Goal: Information Seeking & Learning: Learn about a topic

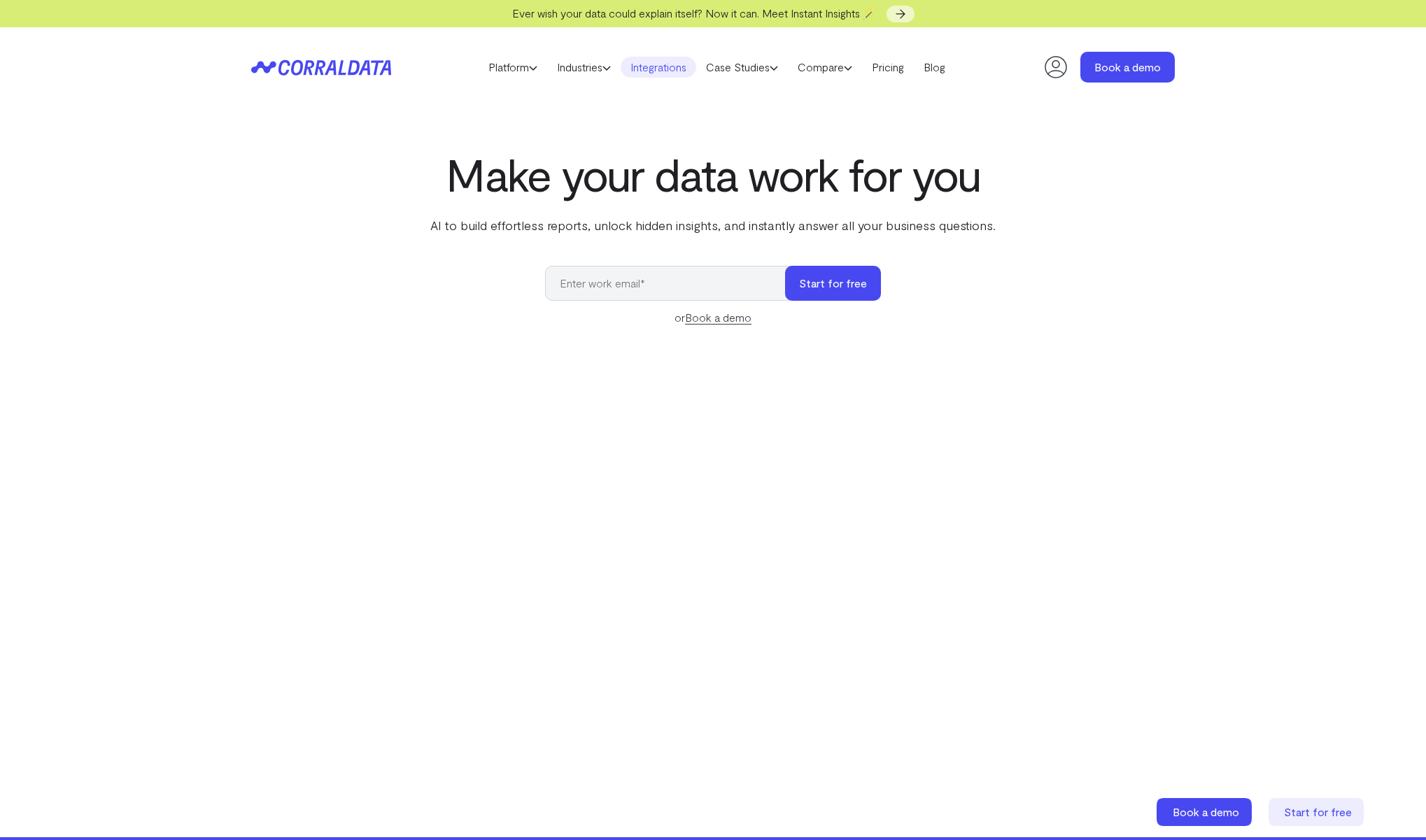
click at [650, 68] on link "Integrations" at bounding box center [659, 67] width 76 height 21
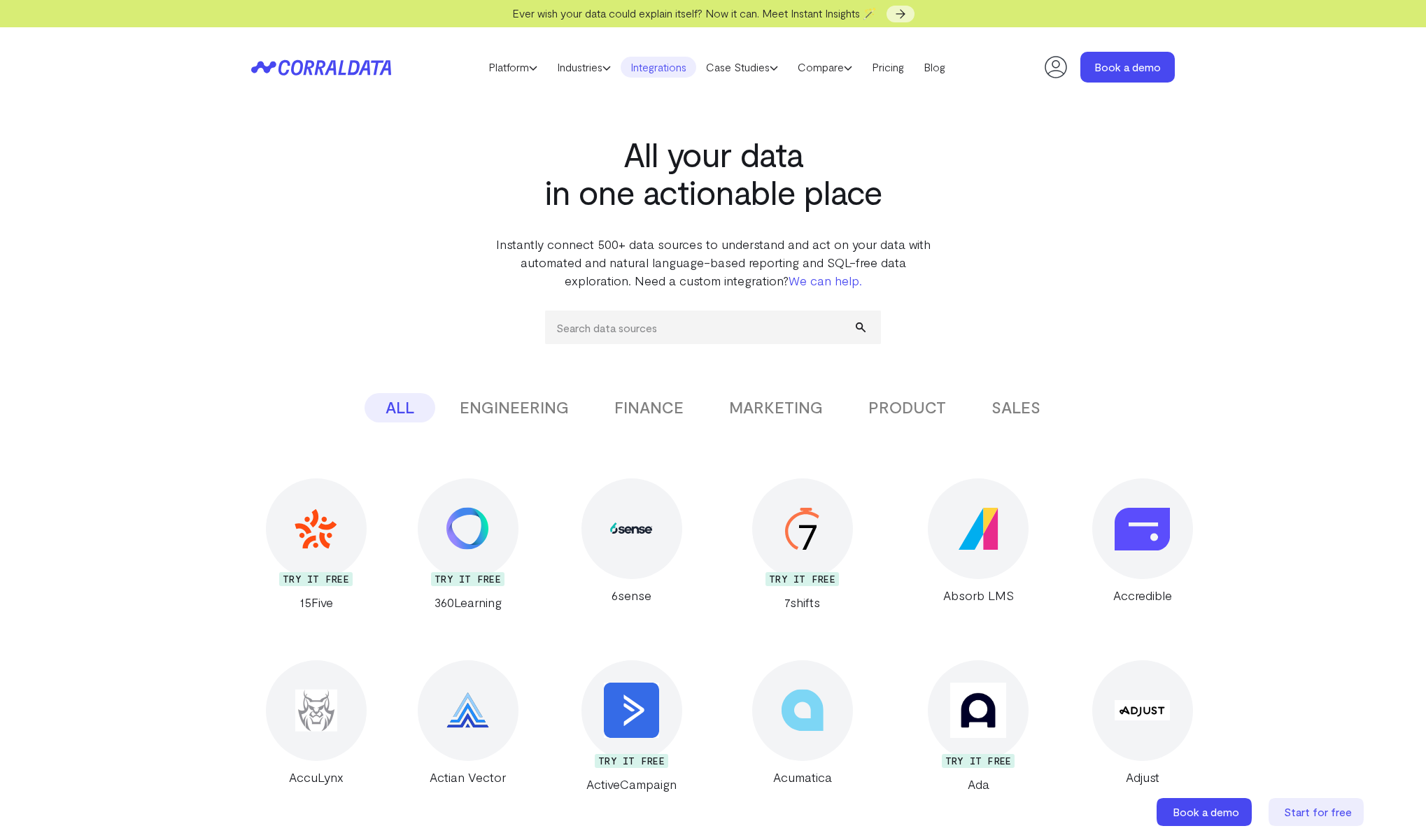
drag, startPoint x: 594, startPoint y: 364, endPoint x: 598, endPoint y: 349, distance: 15.5
click at [600, 335] on input "search" at bounding box center [713, 327] width 336 height 34
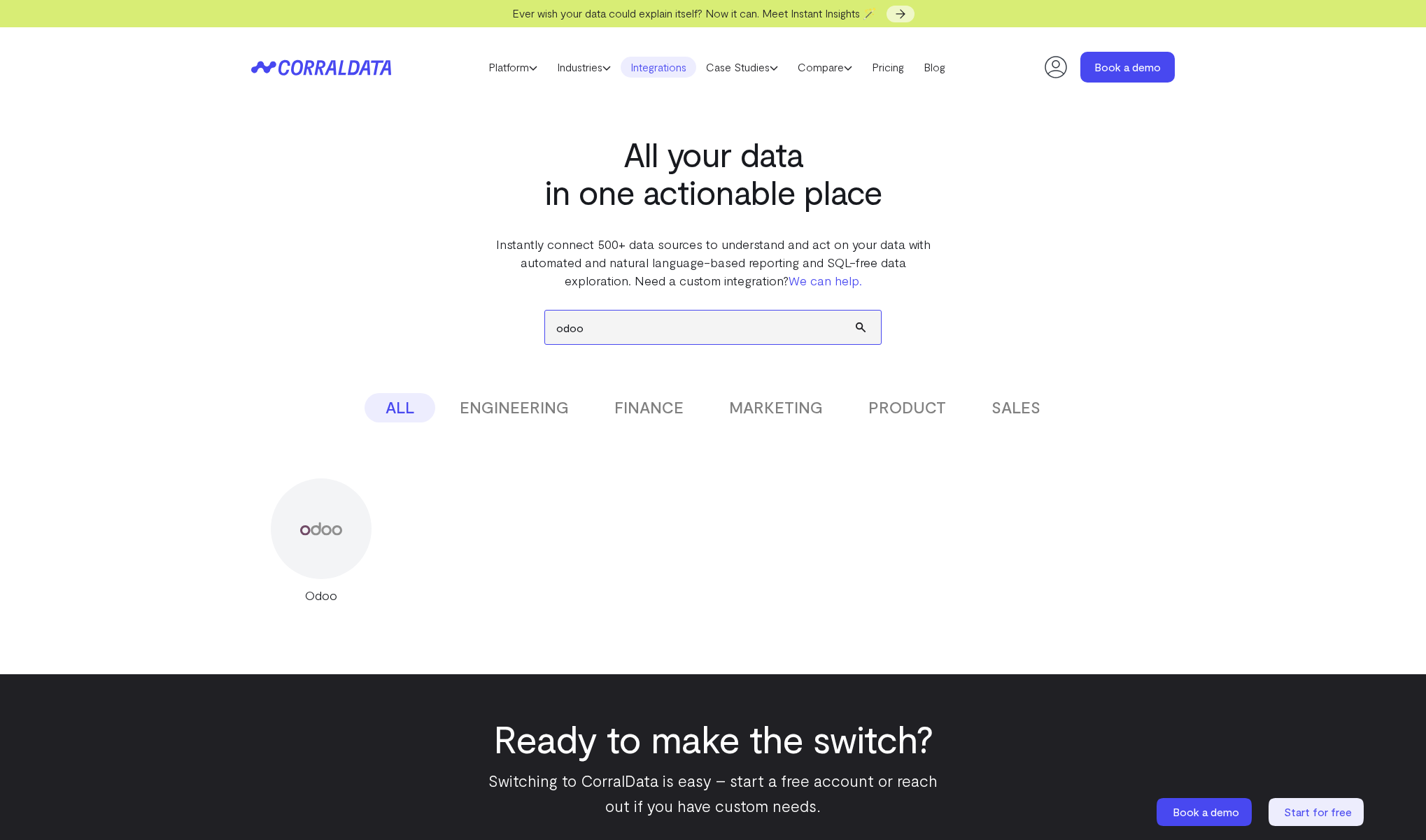
type input "odoo"
click at [338, 528] on img at bounding box center [321, 528] width 42 height 42
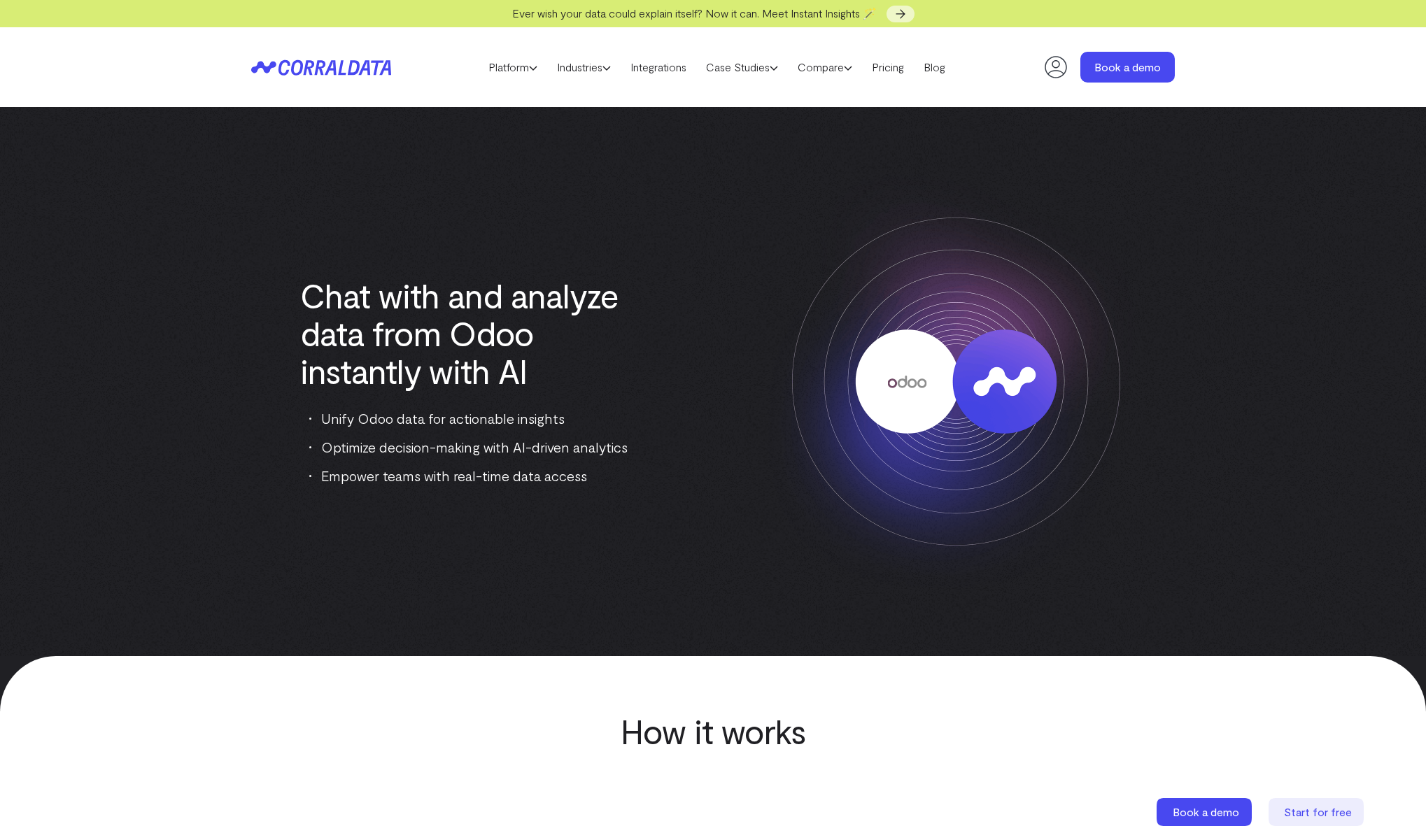
click at [631, 663] on div at bounding box center [713, 685] width 1426 height 56
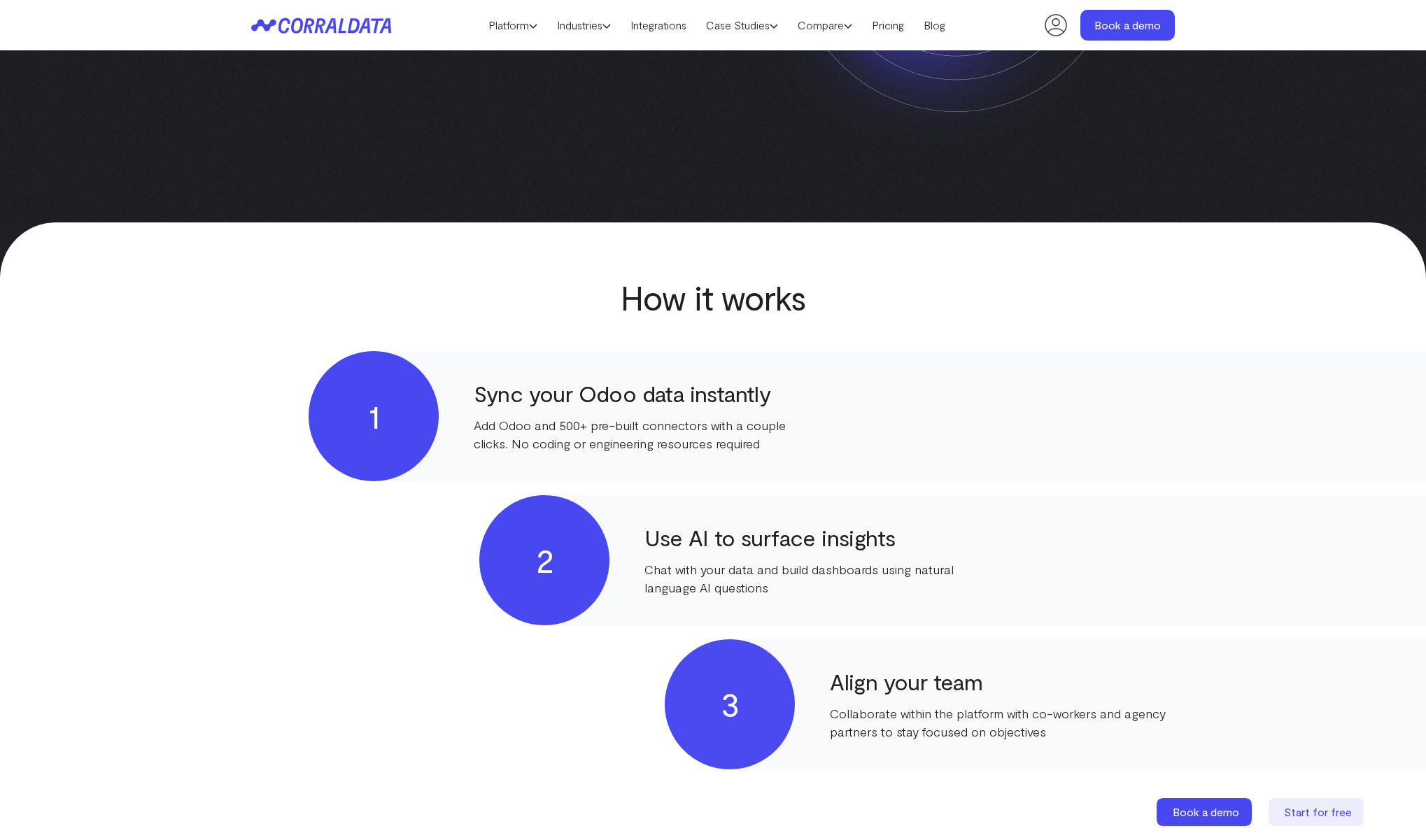
scroll to position [561, 0]
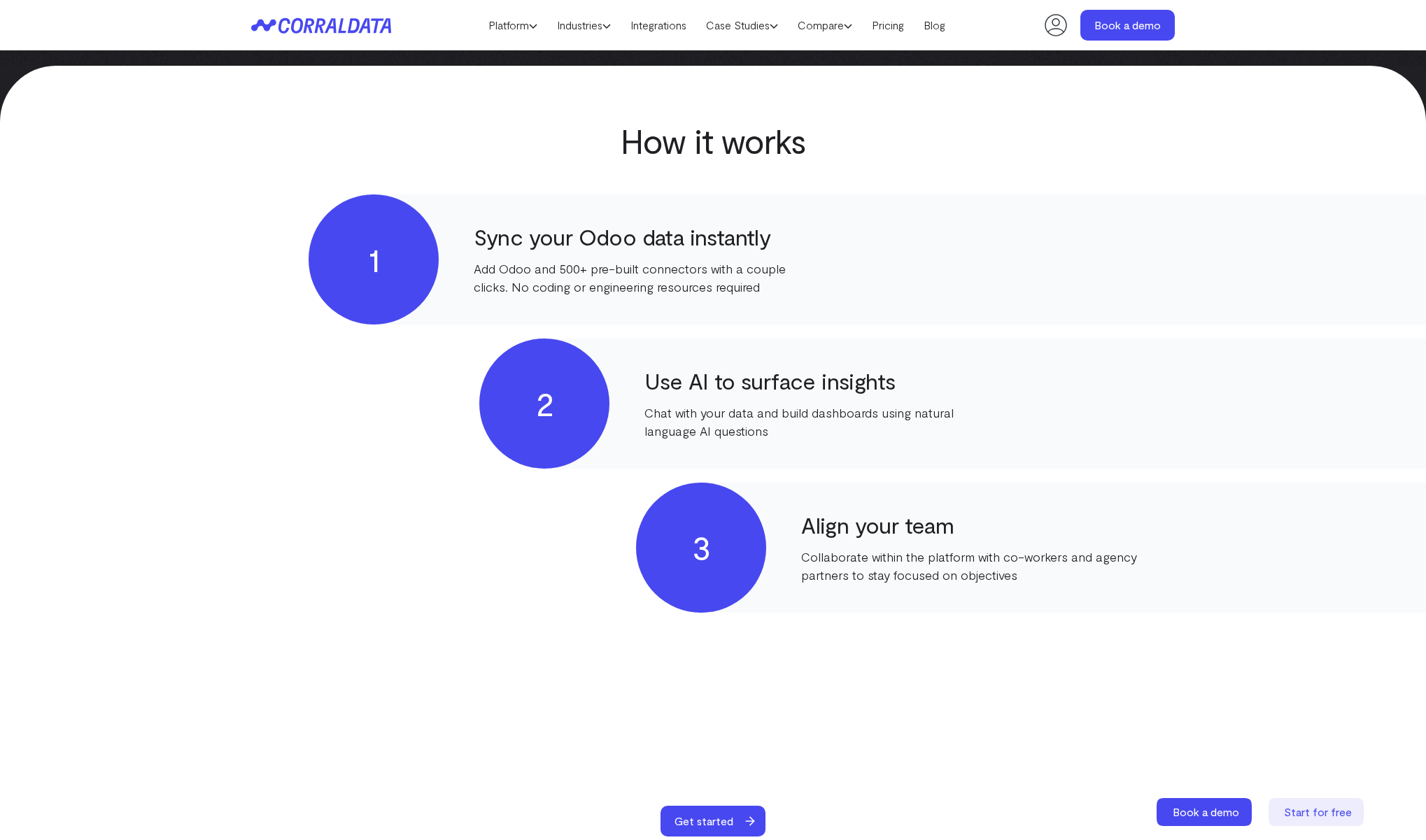
click at [629, 664] on div "1 Sync your Odoo data instantly Add Odoo and 500+ pre-built connectors with a c…" at bounding box center [713, 475] width 924 height 562
